Goal: Check status: Check status

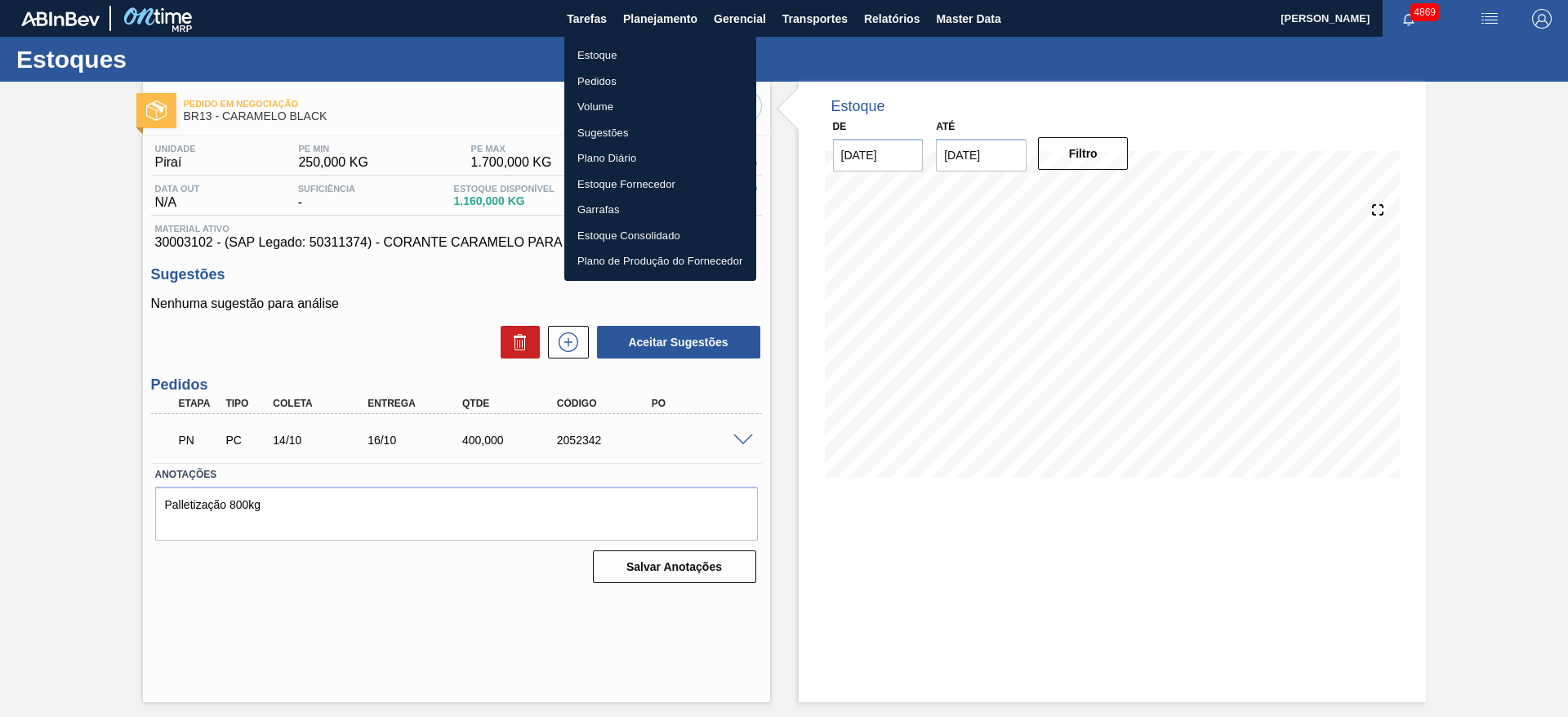
click at [611, 50] on li "Estoque" at bounding box center [660, 56] width 192 height 26
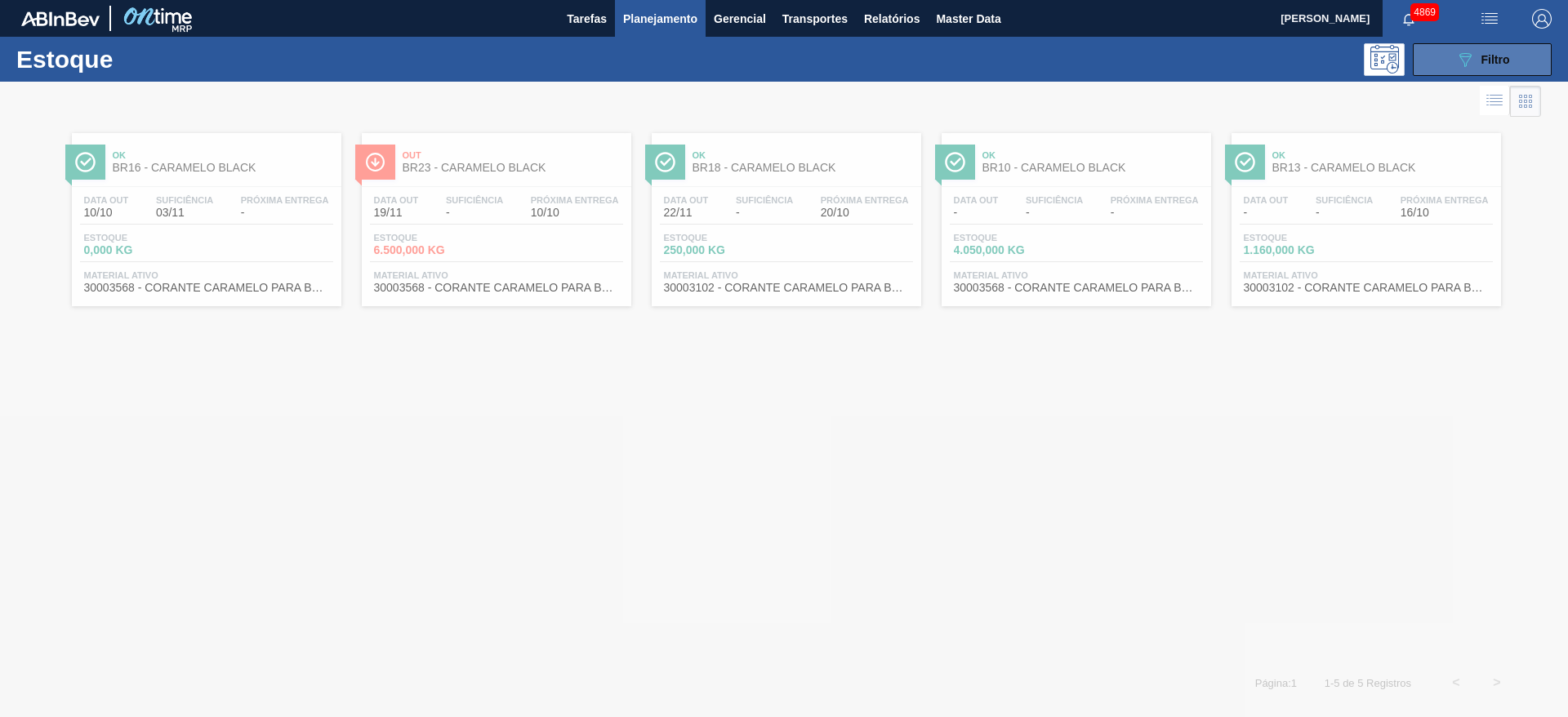
click at [1464, 52] on icon "089F7B8B-B2A5-4AFE-B5C0-19BA573D28AC" at bounding box center [1465, 60] width 20 height 20
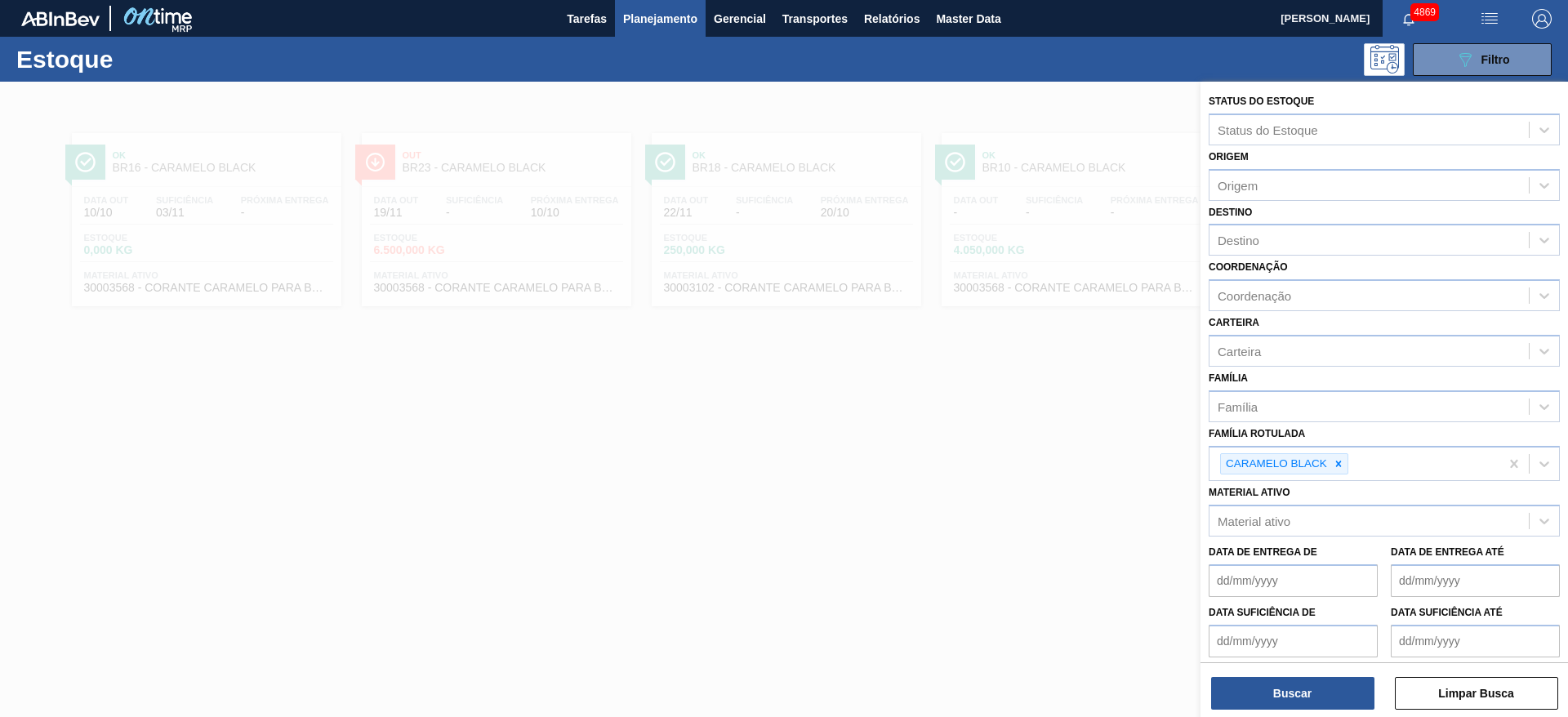
click at [837, 460] on div at bounding box center [784, 440] width 1568 height 717
